Goal: Information Seeking & Learning: Learn about a topic

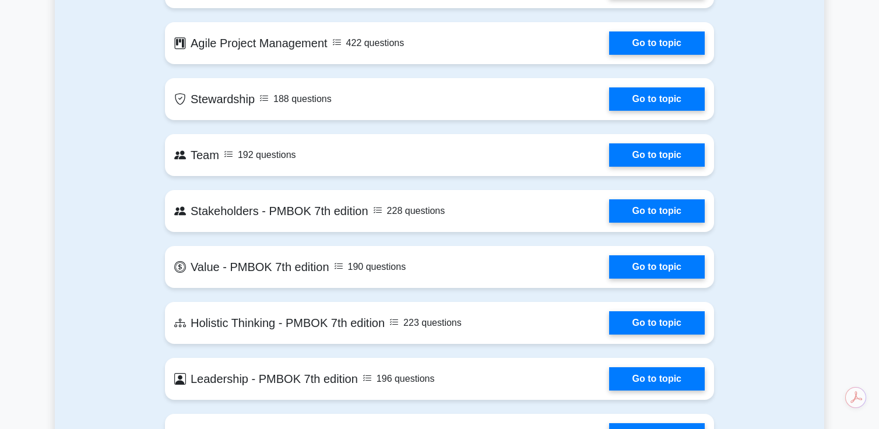
scroll to position [2872, 0]
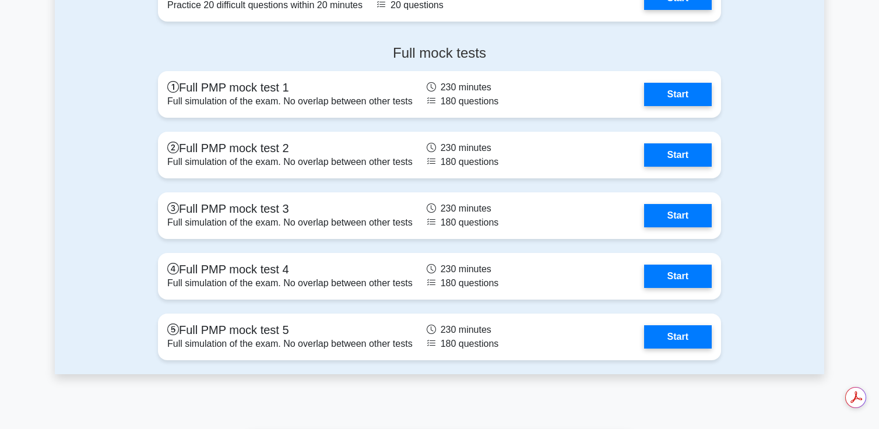
scroll to position [3332, 0]
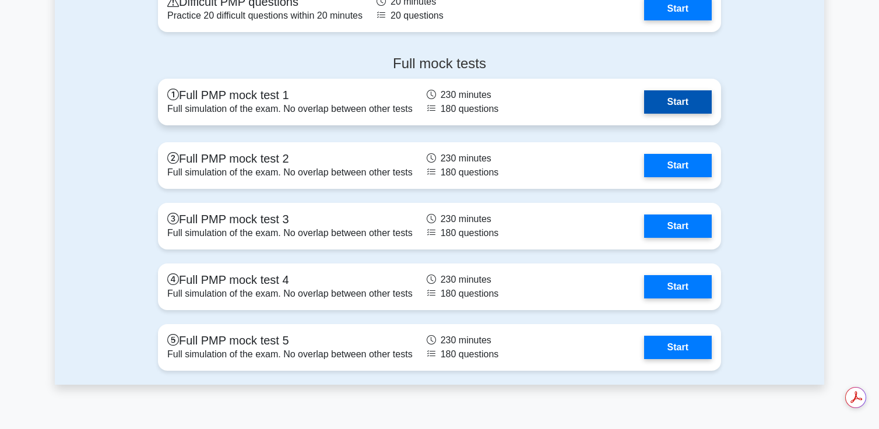
click at [677, 90] on link "Start" at bounding box center [678, 101] width 68 height 23
click at [666, 90] on link "Start" at bounding box center [678, 101] width 68 height 23
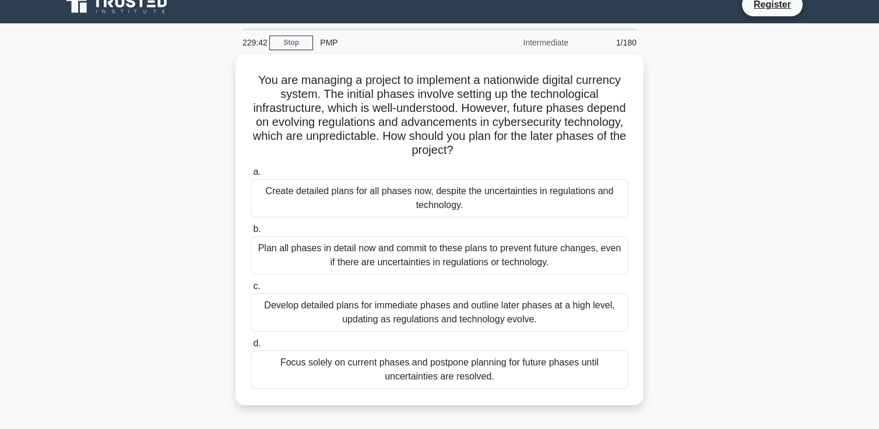
scroll to position [15, 0]
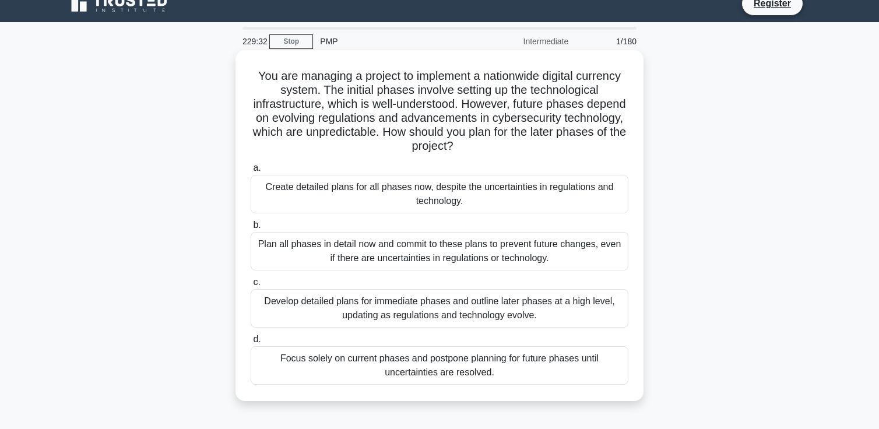
click at [548, 309] on div "Develop detailed plans for immediate phases and outline later phases at a high …" at bounding box center [440, 308] width 378 height 38
click at [251, 286] on input "c. Develop detailed plans for immediate phases and outline later phases at a hi…" at bounding box center [251, 283] width 0 height 8
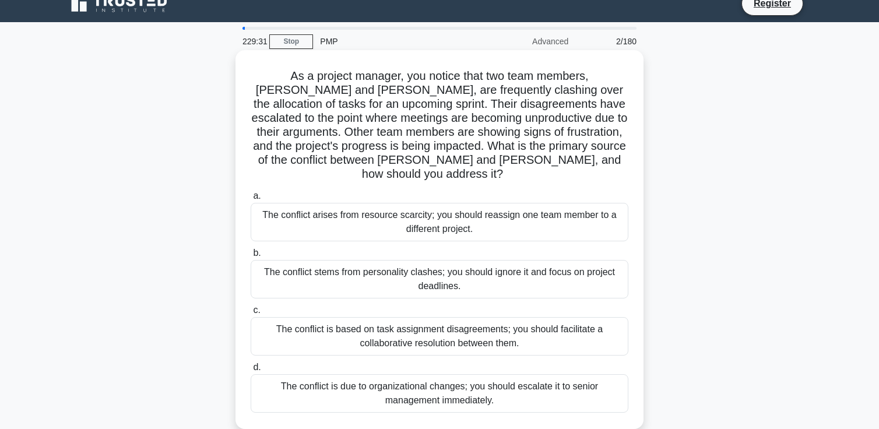
scroll to position [0, 0]
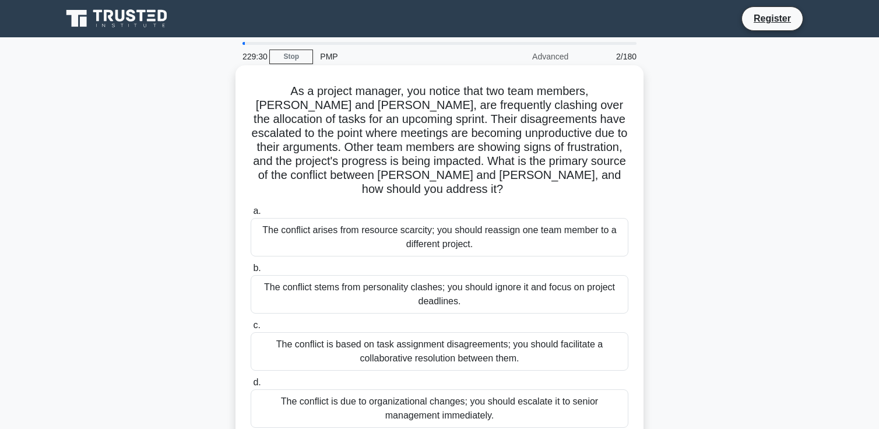
click at [408, 332] on div "The conflict is based on task assignment disagreements; you should facilitate a…" at bounding box center [440, 351] width 378 height 38
click at [251, 329] on input "c. The conflict is based on task assignment disagreements; you should facilitat…" at bounding box center [251, 326] width 0 height 8
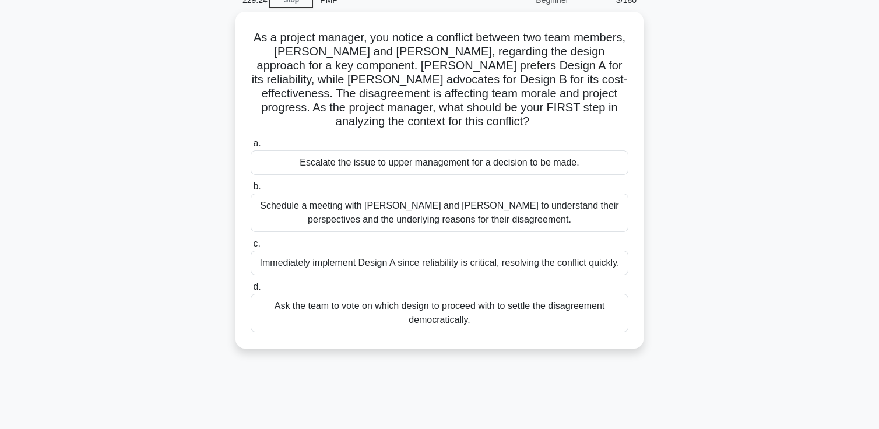
scroll to position [62, 0]
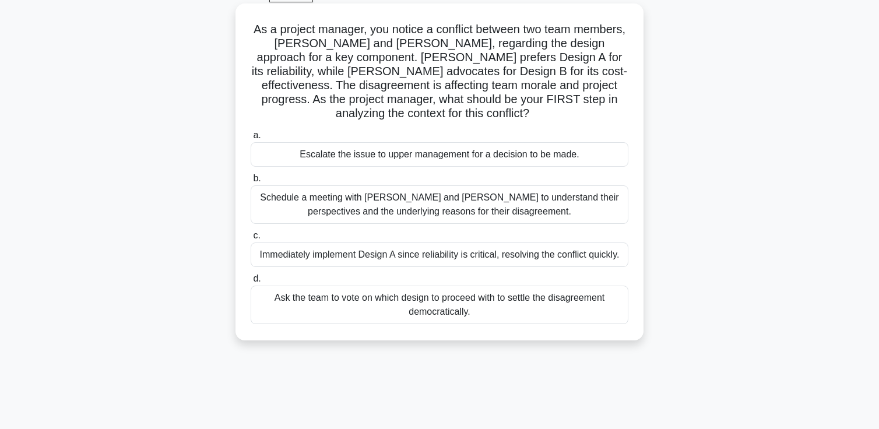
click at [255, 239] on span "c." at bounding box center [256, 235] width 7 height 10
click at [251, 239] on input "c. Immediately implement Design A since reliability is critical, resolving the …" at bounding box center [251, 236] width 0 height 8
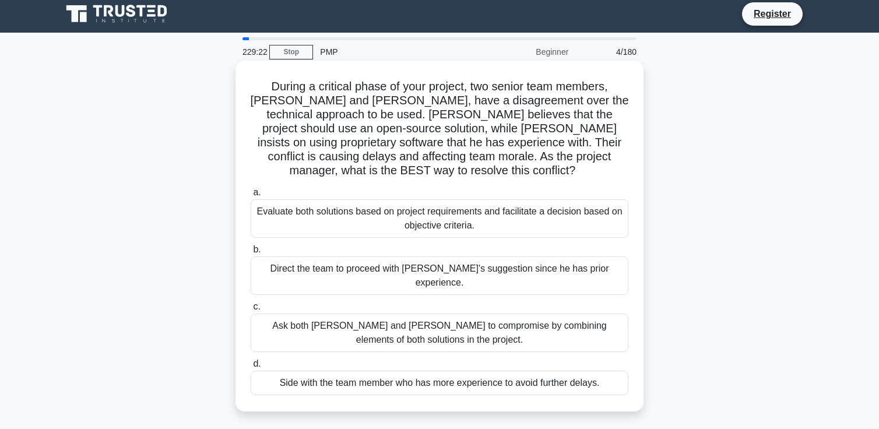
scroll to position [0, 0]
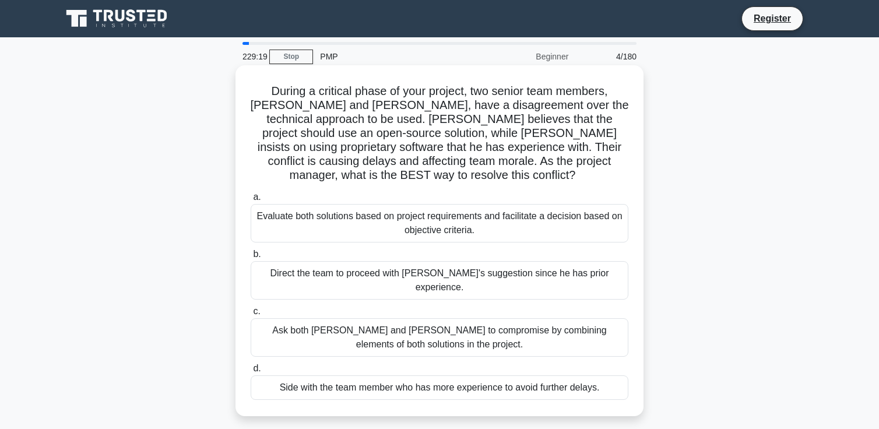
drag, startPoint x: 401, startPoint y: 302, endPoint x: 547, endPoint y: 291, distance: 146.7
click at [547, 318] on div "Ask both Alice and Bob to compromise by combining elements of both solutions in…" at bounding box center [440, 337] width 378 height 38
click at [470, 322] on div "Ask both Alice and Bob to compromise by combining elements of both solutions in…" at bounding box center [440, 337] width 378 height 38
click at [251, 315] on input "c. Ask both Alice and Bob to compromise by combining elements of both solutions…" at bounding box center [251, 312] width 0 height 8
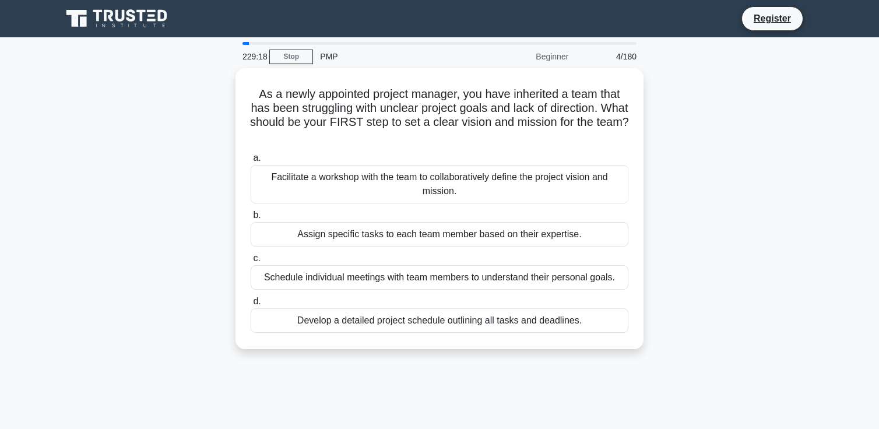
click at [470, 322] on div "Develop a detailed project schedule outlining all tasks and deadlines." at bounding box center [440, 320] width 378 height 24
click at [251, 305] on input "d. Develop a detailed project schedule outlining all tasks and deadlines." at bounding box center [251, 302] width 0 height 8
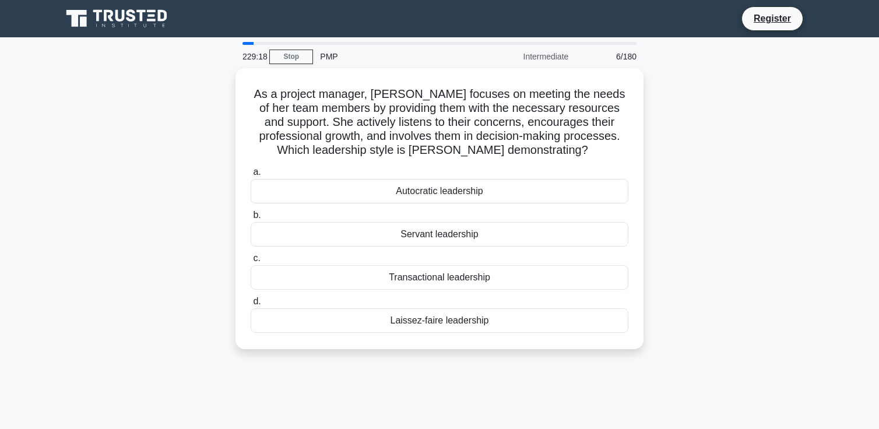
click at [433, 282] on div "Transactional leadership" at bounding box center [440, 277] width 378 height 24
click at [251, 262] on input "c. Transactional leadership" at bounding box center [251, 259] width 0 height 8
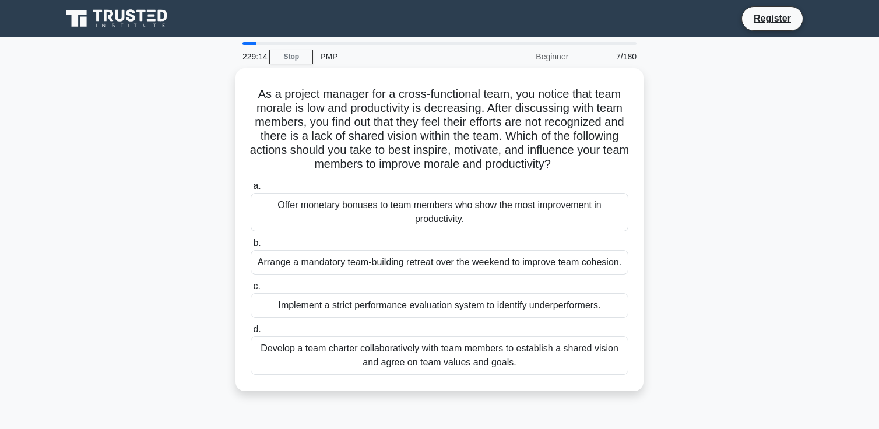
scroll to position [200, 0]
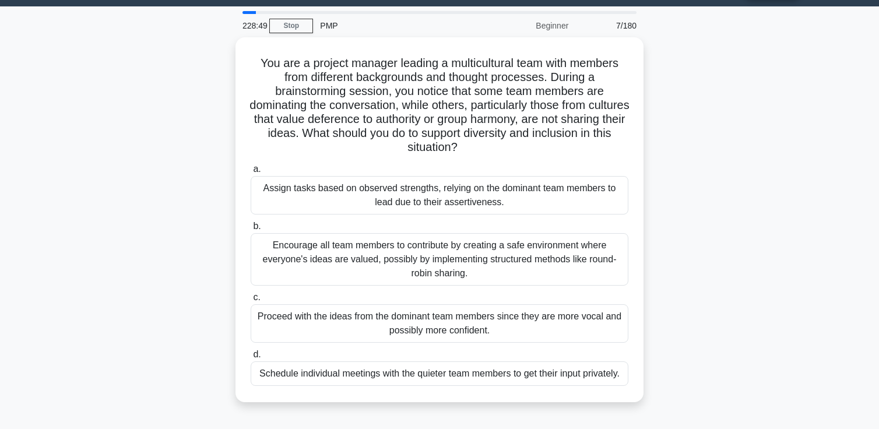
scroll to position [34, 0]
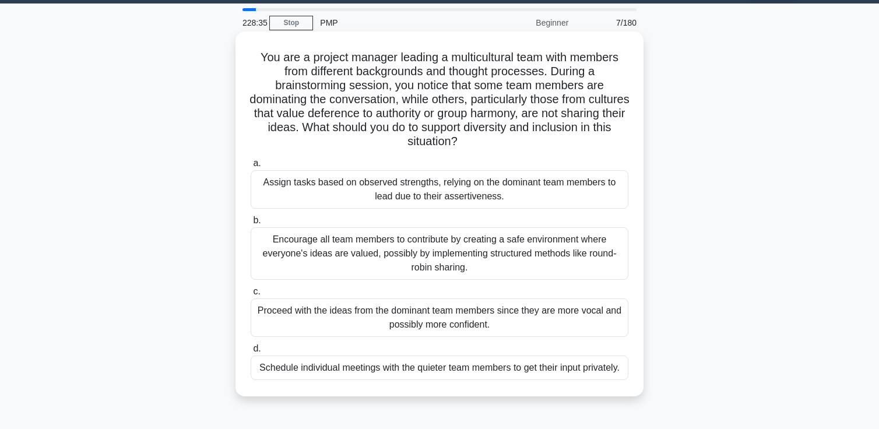
click at [361, 265] on div "Encourage all team members to contribute by creating a safe environment where e…" at bounding box center [440, 253] width 378 height 52
click at [251, 224] on input "b. Encourage all team members to contribute by creating a safe environment wher…" at bounding box center [251, 221] width 0 height 8
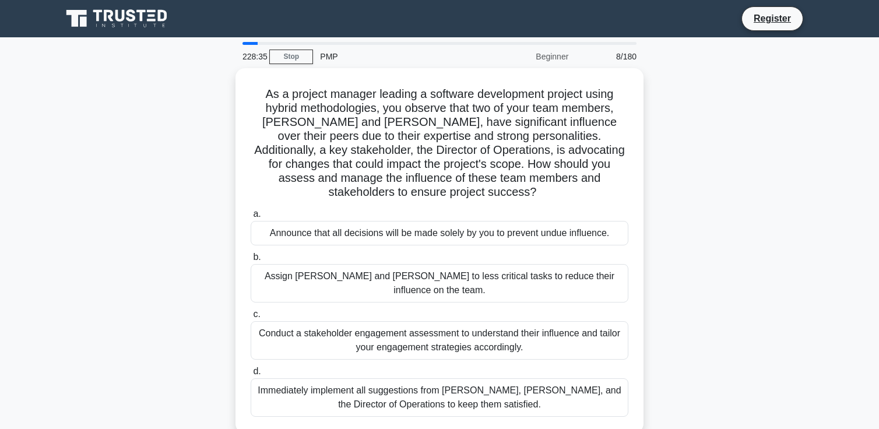
scroll to position [0, 0]
click at [294, 64] on div "228:30 Stop PMP Beginner 8/180" at bounding box center [439, 56] width 408 height 23
click at [298, 50] on link "Stop" at bounding box center [291, 57] width 44 height 15
click at [138, 13] on icon at bounding box center [118, 19] width 112 height 22
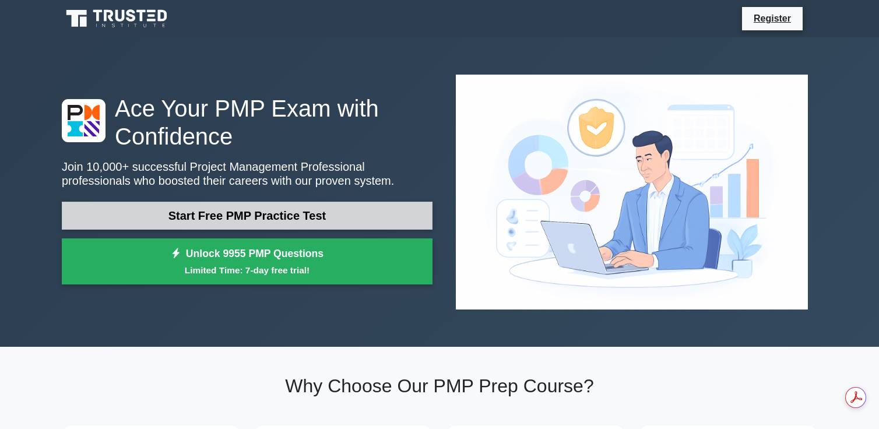
click at [292, 202] on link "Start Free PMP Practice Test" at bounding box center [247, 216] width 371 height 28
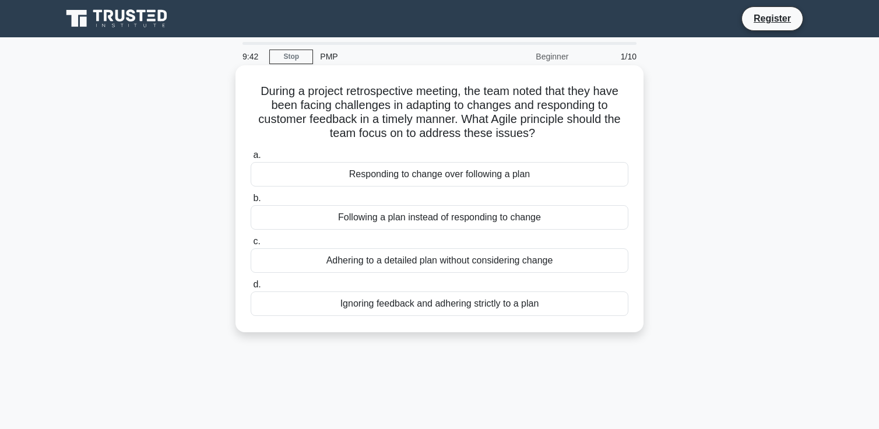
click at [478, 173] on div "Responding to change over following a plan" at bounding box center [440, 174] width 378 height 24
click at [251, 159] on input "a. Responding to change over following a plan" at bounding box center [251, 156] width 0 height 8
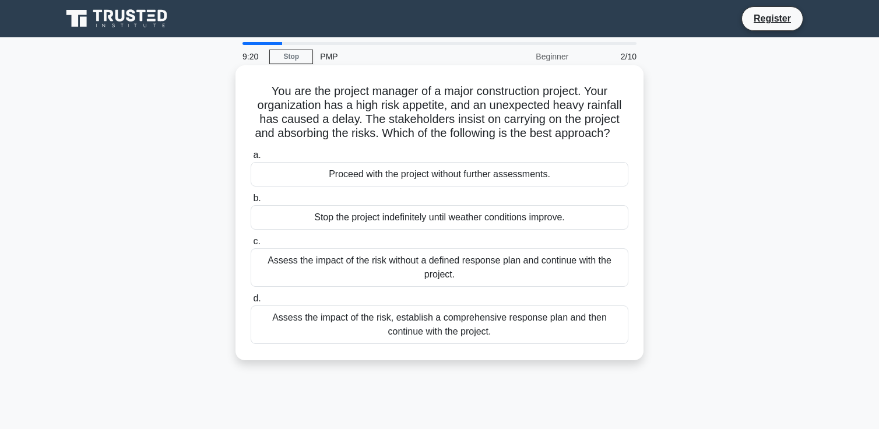
click at [401, 344] on div "Assess the impact of the risk, establish a comprehensive response plan and then…" at bounding box center [440, 324] width 378 height 38
click at [251, 302] on input "d. Assess the impact of the risk, establish a comprehensive response plan and t…" at bounding box center [251, 299] width 0 height 8
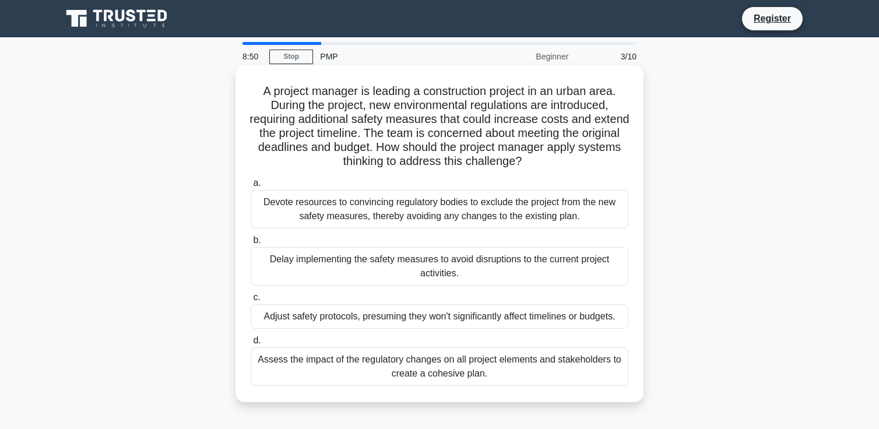
click at [480, 372] on div "Assess the impact of the regulatory changes on all project elements and stakeho…" at bounding box center [440, 366] width 378 height 38
click at [251, 344] on input "d. Assess the impact of the regulatory changes on all project elements and stak…" at bounding box center [251, 341] width 0 height 8
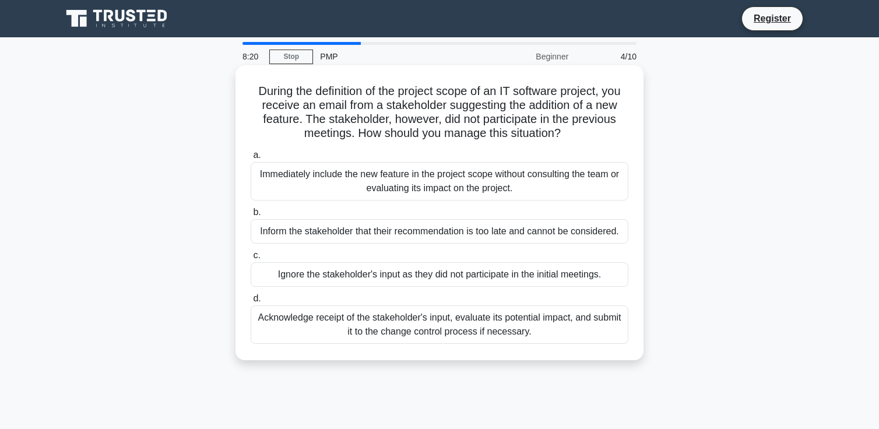
click at [406, 328] on div "Acknowledge receipt of the stakeholder's input, evaluate its potential impact, …" at bounding box center [440, 324] width 378 height 38
click at [251, 302] on input "d. Acknowledge receipt of the stakeholder's input, evaluate its potential impac…" at bounding box center [251, 299] width 0 height 8
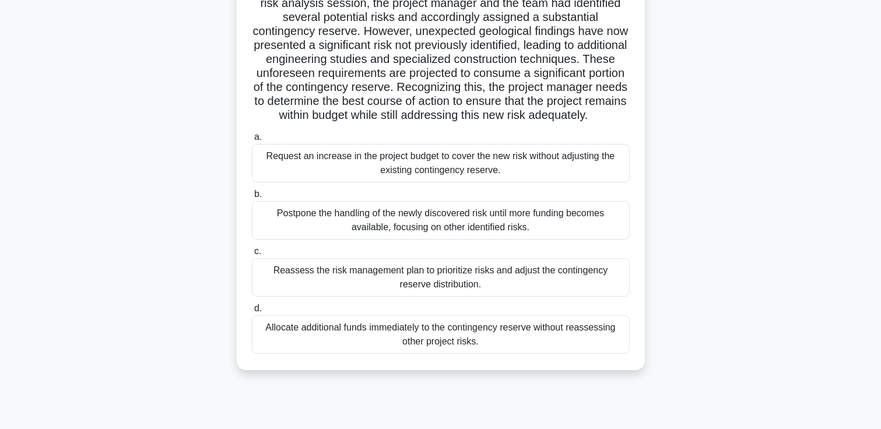
scroll to position [133, 0]
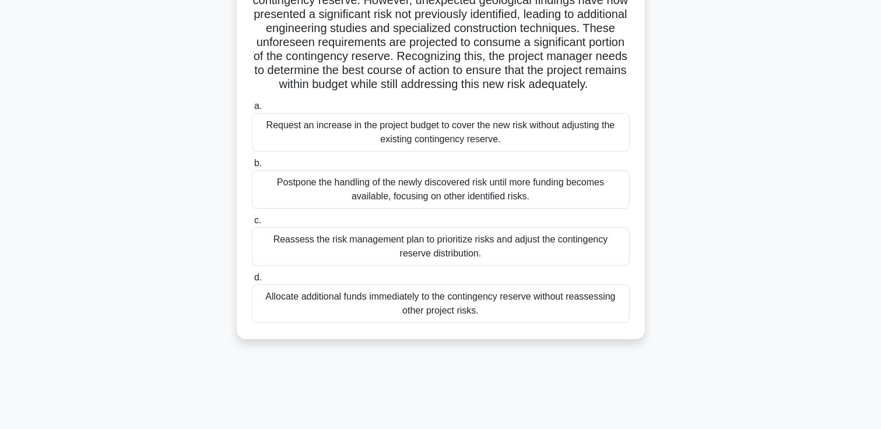
click at [488, 262] on div "Reassess the risk management plan to prioritize risks and adjust the contingenc…" at bounding box center [441, 246] width 378 height 38
click at [252, 224] on input "c. Reassess the risk management plan to prioritize risks and adjust the conting…" at bounding box center [252, 221] width 0 height 8
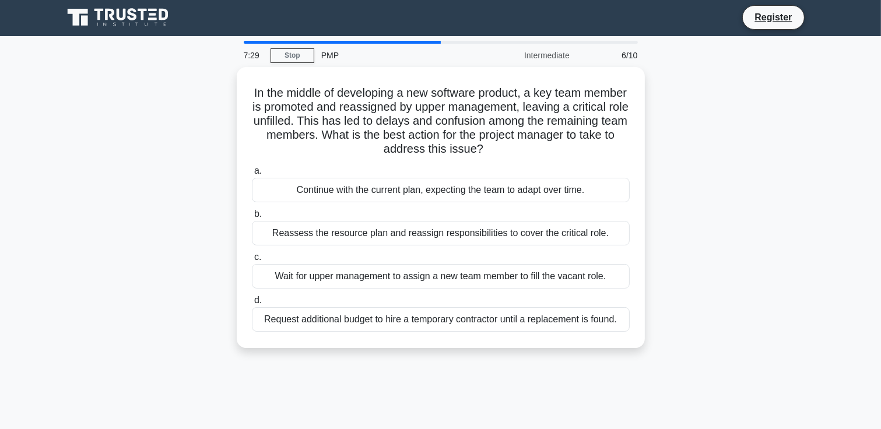
scroll to position [0, 0]
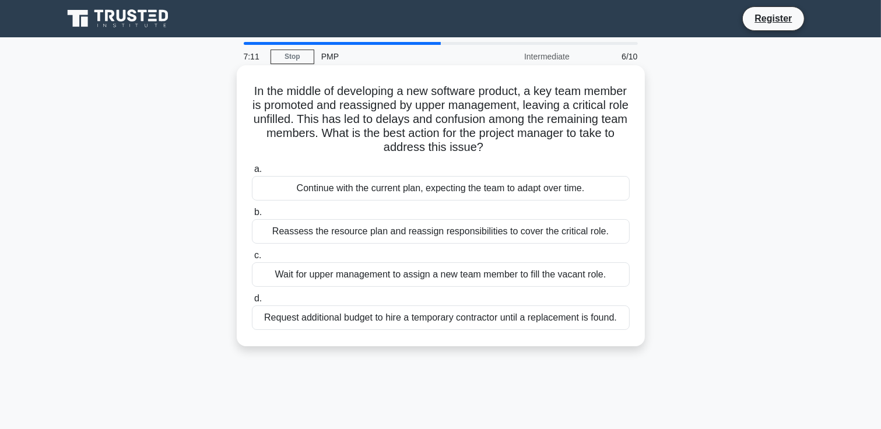
click at [399, 235] on div "Reassess the resource plan and reassign responsibilities to cover the critical …" at bounding box center [441, 231] width 378 height 24
click at [252, 216] on input "b. Reassess the resource plan and reassign responsibilities to cover the critic…" at bounding box center [252, 213] width 0 height 8
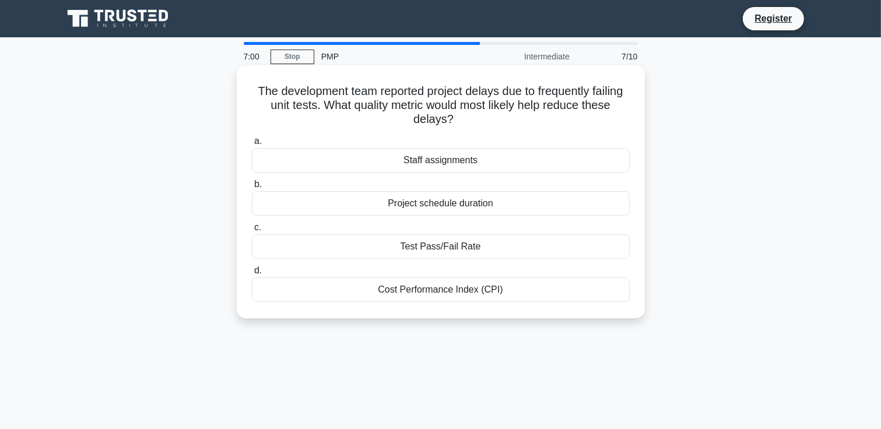
click at [515, 244] on div "Test Pass/Fail Rate" at bounding box center [441, 246] width 378 height 24
click at [252, 231] on input "c. Test Pass/Fail Rate" at bounding box center [252, 228] width 0 height 8
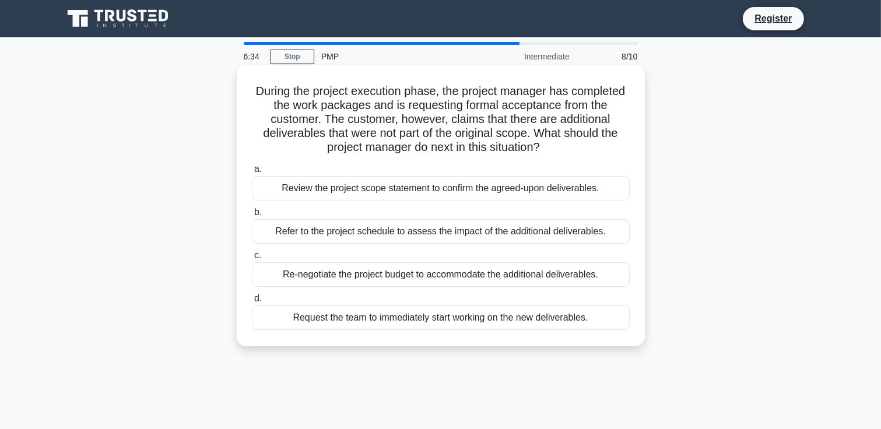
click at [402, 195] on div "Review the project scope statement to confirm the agreed-upon deliverables." at bounding box center [441, 188] width 378 height 24
click at [252, 173] on input "a. Review the project scope statement to confirm the agreed-upon deliverables." at bounding box center [252, 170] width 0 height 8
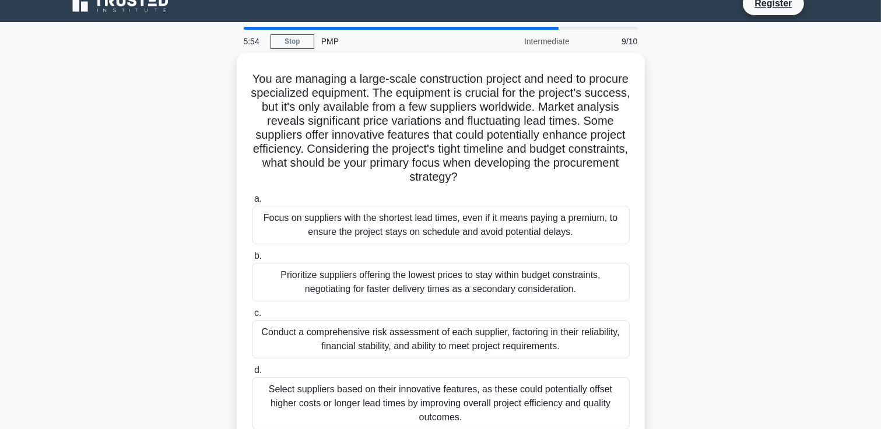
scroll to position [37, 0]
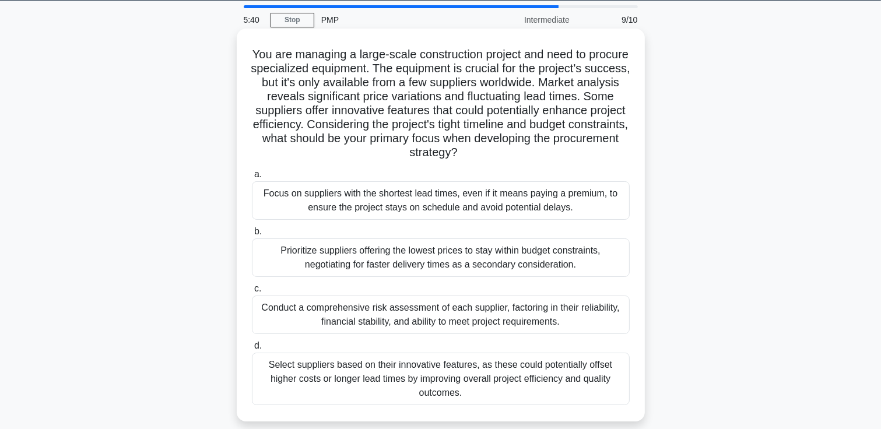
click at [396, 321] on div "Conduct a comprehensive risk assessment of each supplier, factoring in their re…" at bounding box center [441, 315] width 378 height 38
click at [252, 293] on input "c. Conduct a comprehensive risk assessment of each supplier, factoring in their…" at bounding box center [252, 289] width 0 height 8
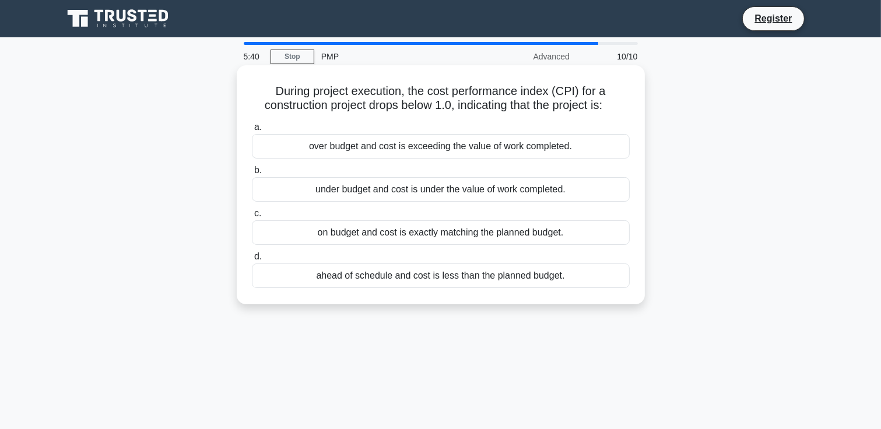
scroll to position [0, 0]
click at [441, 153] on div "over budget and cost is exceeding the value of work completed." at bounding box center [441, 146] width 378 height 24
click at [252, 131] on input "a. over budget and cost is exceeding the value of work completed." at bounding box center [252, 128] width 0 height 8
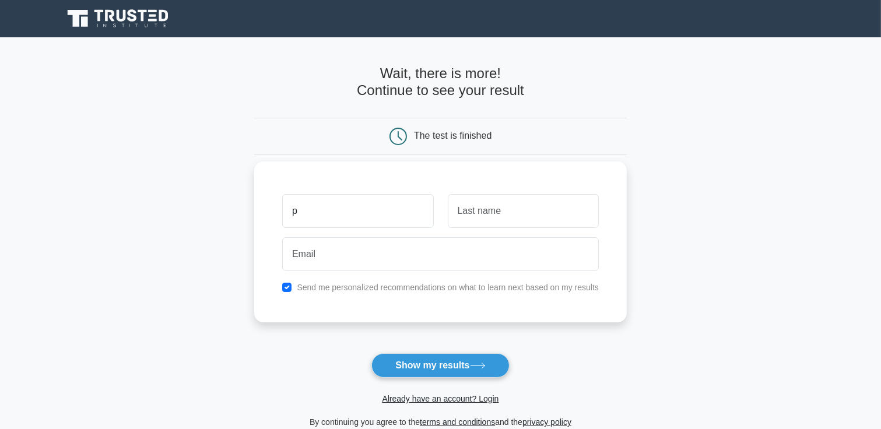
type input "p"
type input "d"
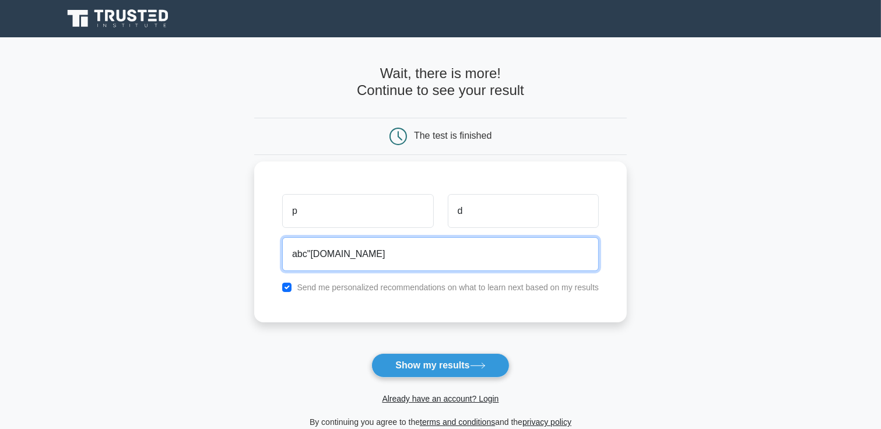
click at [310, 254] on input "abc"xyz.com" at bounding box center [440, 254] width 316 height 34
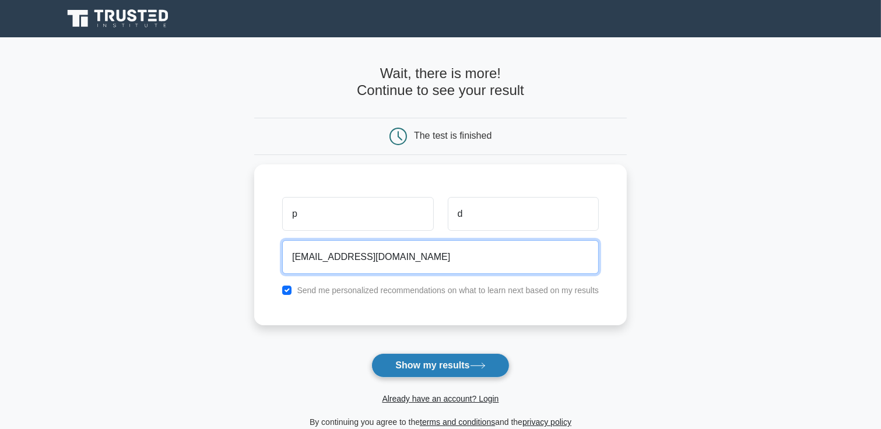
type input "[EMAIL_ADDRESS][DOMAIN_NAME]"
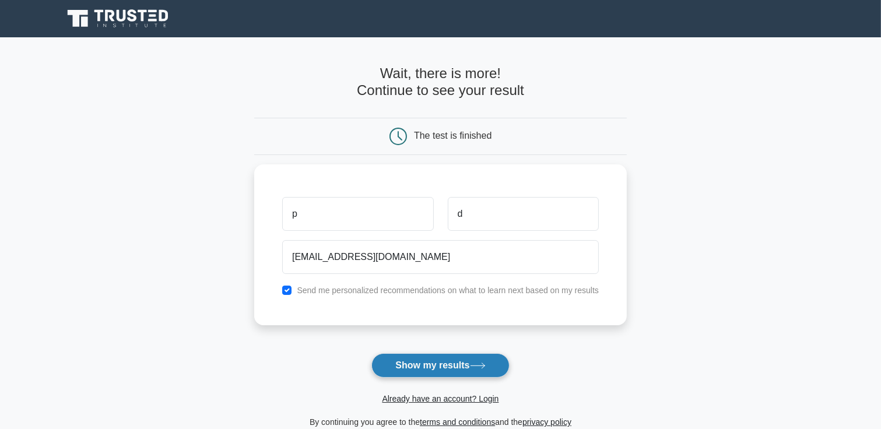
click at [434, 362] on button "Show my results" at bounding box center [440, 365] width 138 height 24
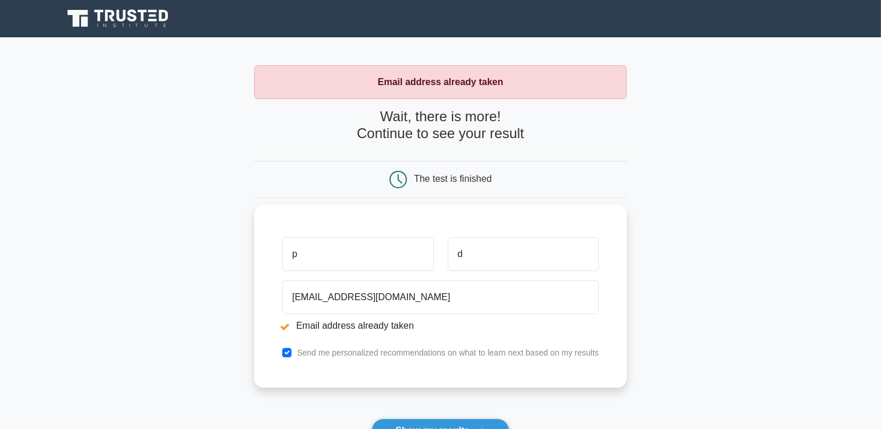
scroll to position [221, 0]
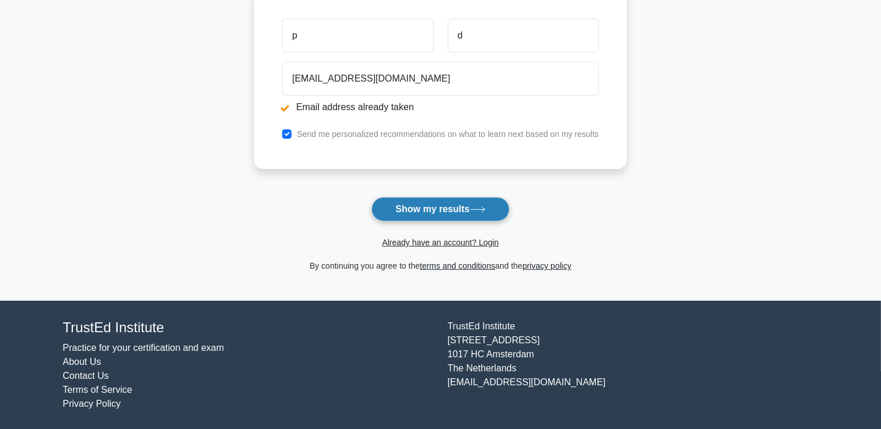
click at [465, 209] on button "Show my results" at bounding box center [440, 209] width 138 height 24
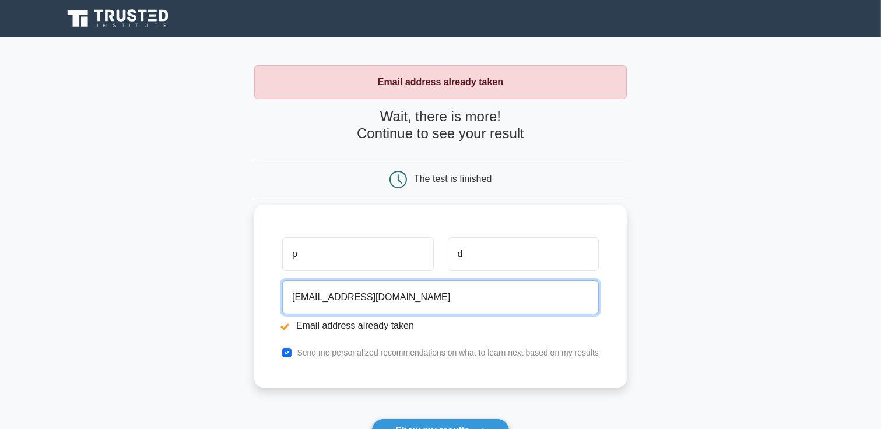
click at [307, 297] on input "[EMAIL_ADDRESS][DOMAIN_NAME]" at bounding box center [440, 297] width 316 height 34
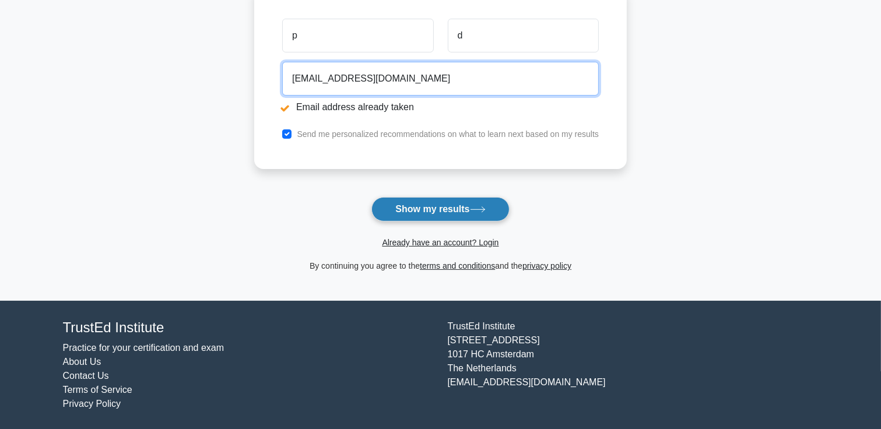
type input "[EMAIL_ADDRESS][DOMAIN_NAME]"
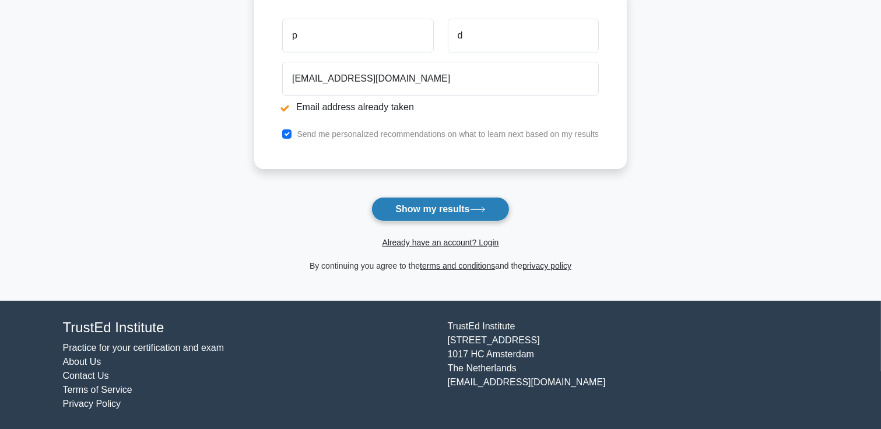
click at [462, 207] on button "Show my results" at bounding box center [440, 209] width 138 height 24
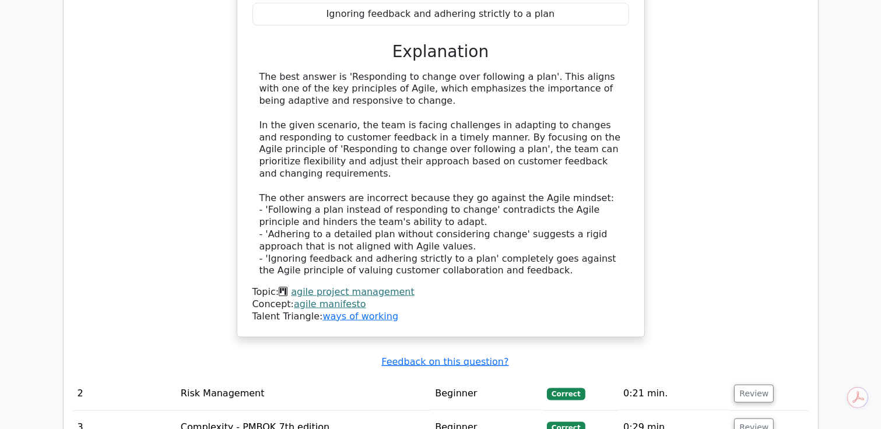
scroll to position [1354, 0]
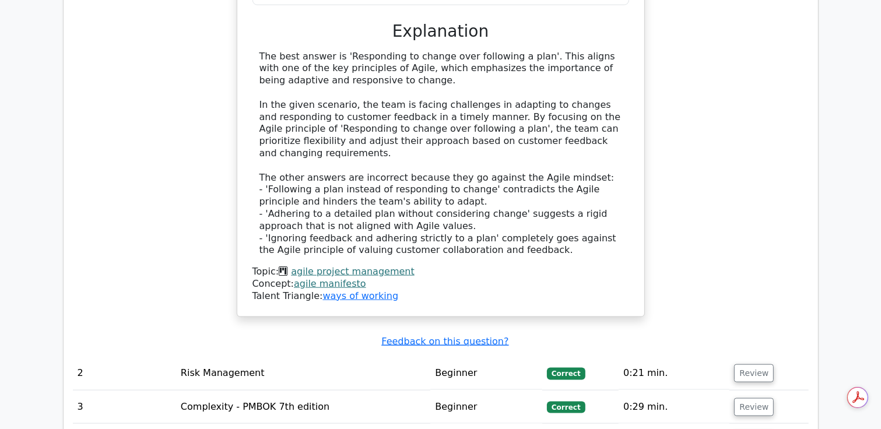
drag, startPoint x: 880, startPoint y: 276, endPoint x: 884, endPoint y: 339, distance: 63.1
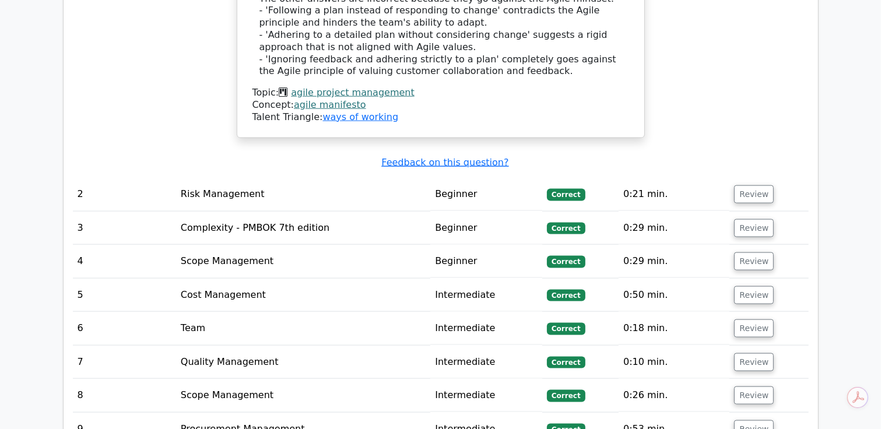
scroll to position [1559, 0]
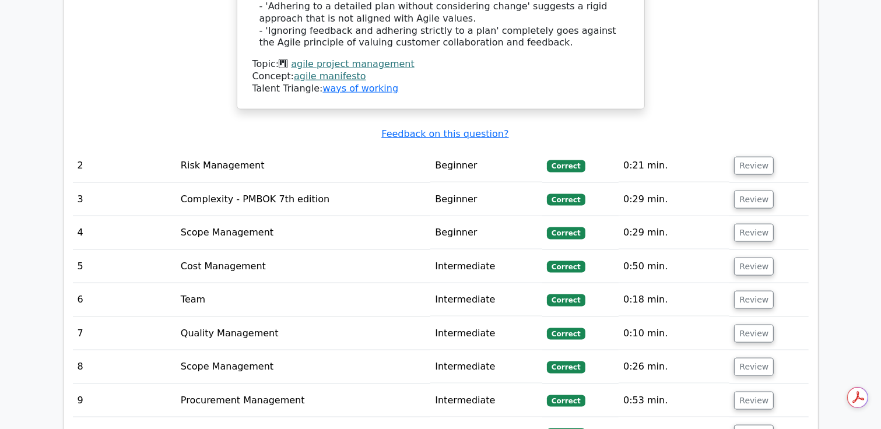
click at [753, 283] on td "Review" at bounding box center [768, 299] width 79 height 33
click at [752, 291] on button "Review" at bounding box center [754, 300] width 40 height 18
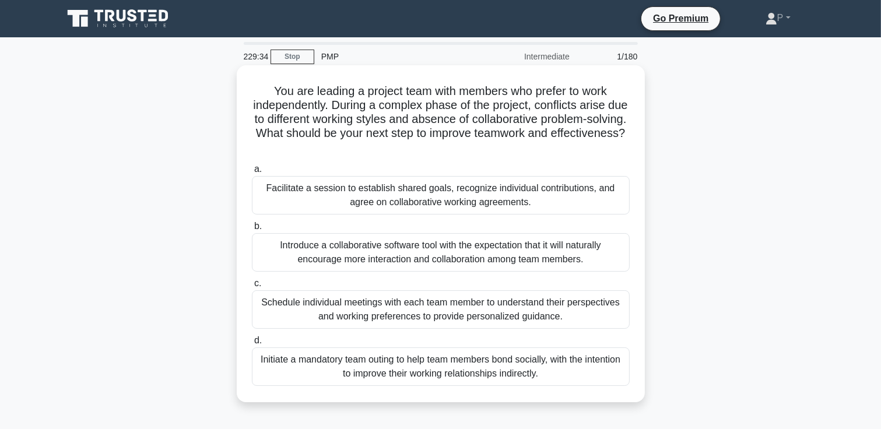
click at [450, 203] on div "Facilitate a session to establish shared goals, recognize individual contributi…" at bounding box center [441, 195] width 378 height 38
click at [252, 173] on input "a. Facilitate a session to establish shared goals, recognize individual contrib…" at bounding box center [252, 170] width 0 height 8
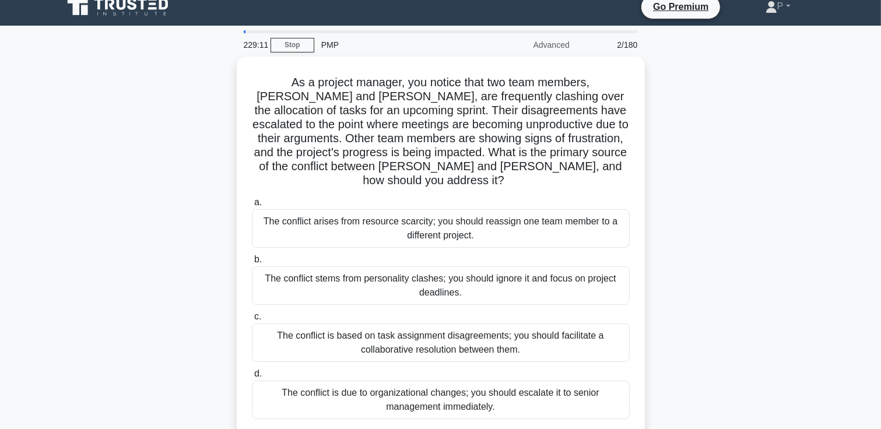
scroll to position [41, 0]
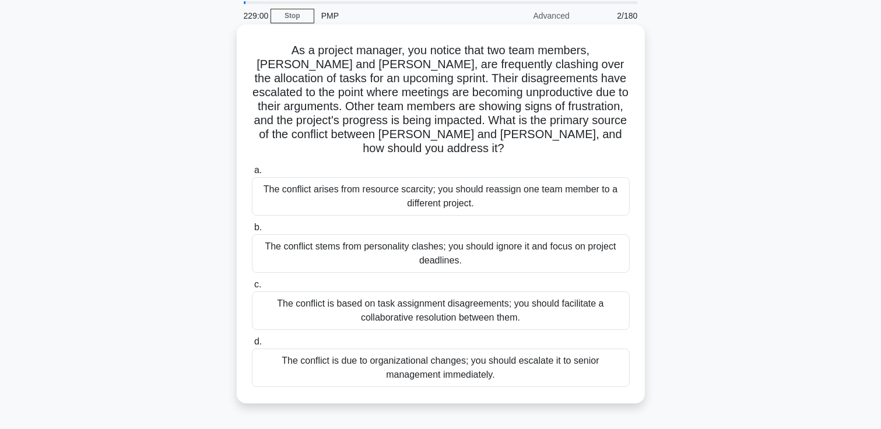
click at [431, 300] on div "The conflict is based on task assignment disagreements; you should facilitate a…" at bounding box center [441, 310] width 378 height 38
click at [252, 289] on input "c. The conflict is based on task assignment disagreements; you should facilitat…" at bounding box center [252, 285] width 0 height 8
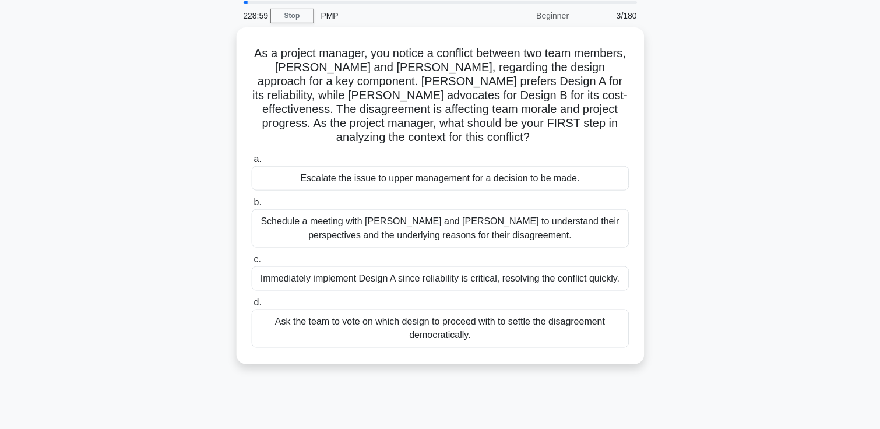
scroll to position [0, 0]
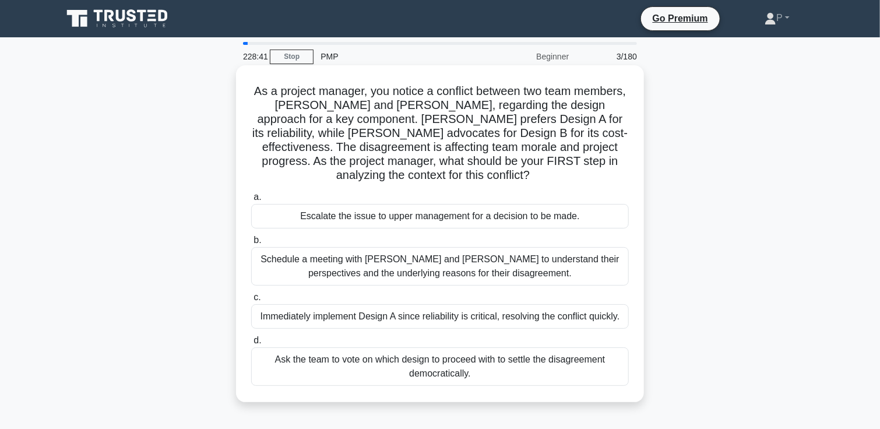
click at [530, 268] on div "Schedule a meeting with Sarah and John to understand their perspectives and the…" at bounding box center [440, 266] width 378 height 38
click at [251, 244] on input "b. Schedule a meeting with Sarah and John to understand their perspectives and …" at bounding box center [251, 241] width 0 height 8
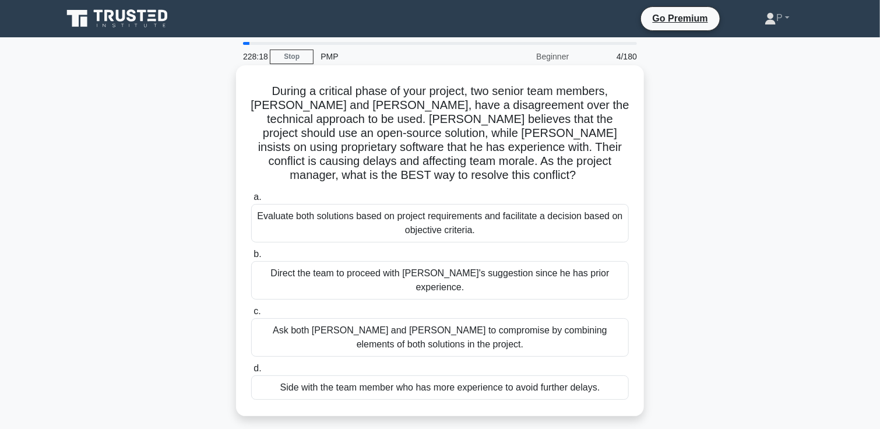
click at [352, 210] on div "Evaluate both solutions based on project requirements and facilitate a decision…" at bounding box center [440, 223] width 378 height 38
click at [251, 201] on input "a. Evaluate both solutions based on project requirements and facilitate a decis…" at bounding box center [251, 198] width 0 height 8
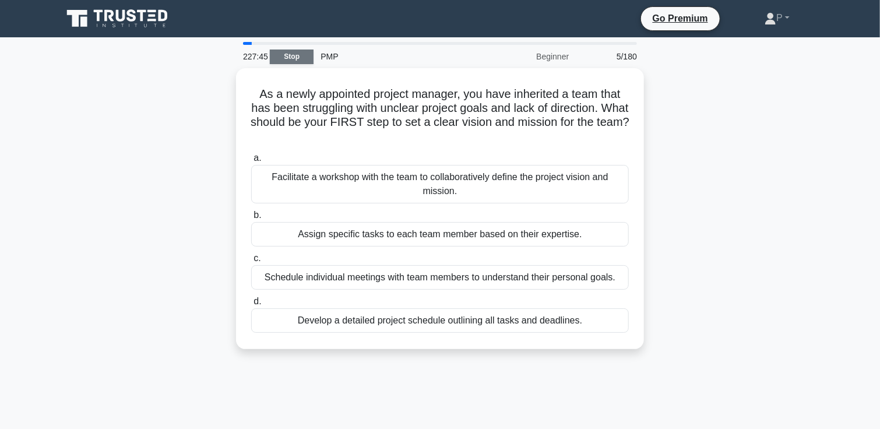
click at [294, 57] on link "Stop" at bounding box center [292, 57] width 44 height 15
